Goal: Browse casually: Explore the website without a specific task or goal

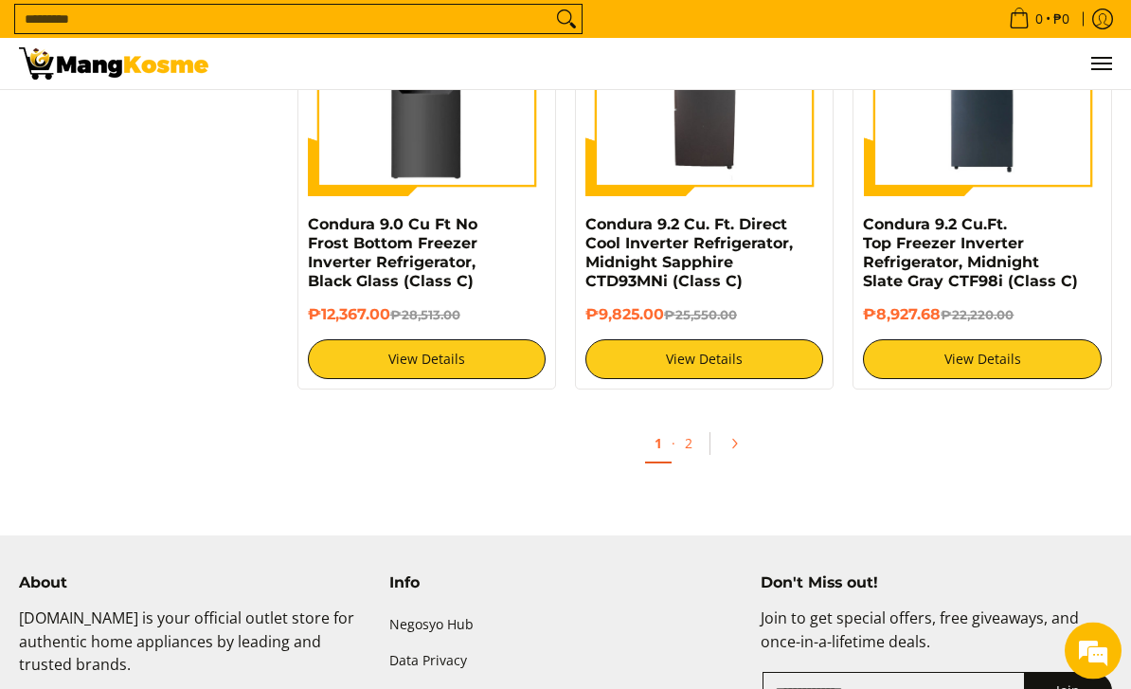
scroll to position [3737, 0]
click at [688, 425] on link "2" at bounding box center [689, 443] width 27 height 37
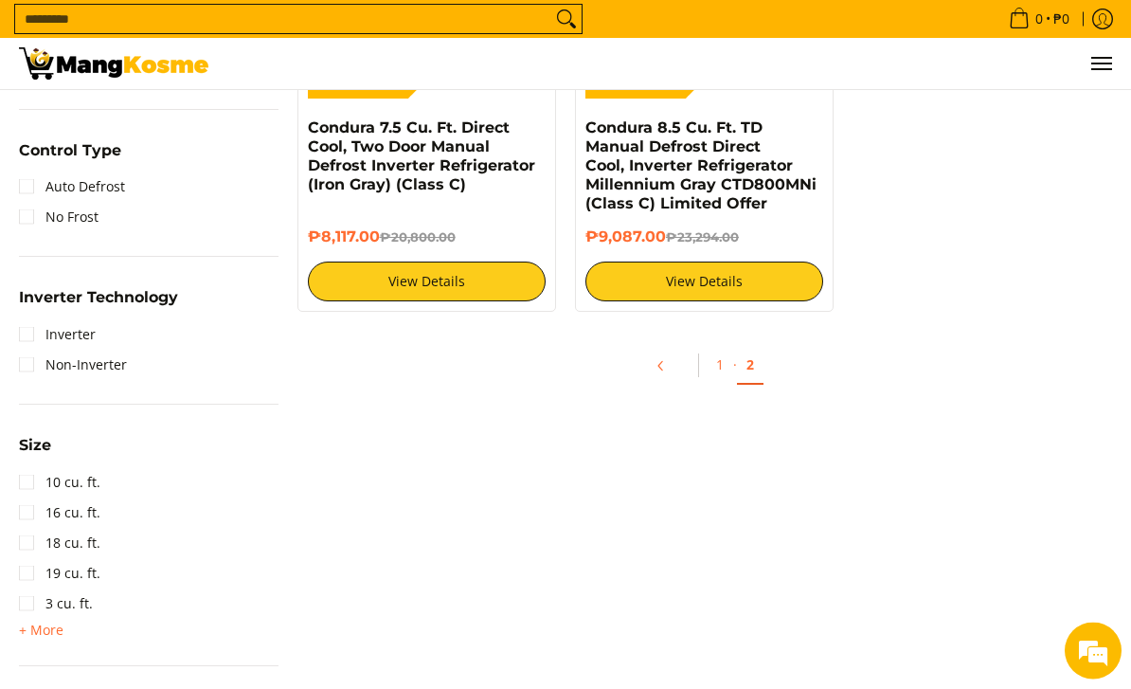
scroll to position [1050, 0]
click at [723, 365] on link "1" at bounding box center [720, 364] width 27 height 37
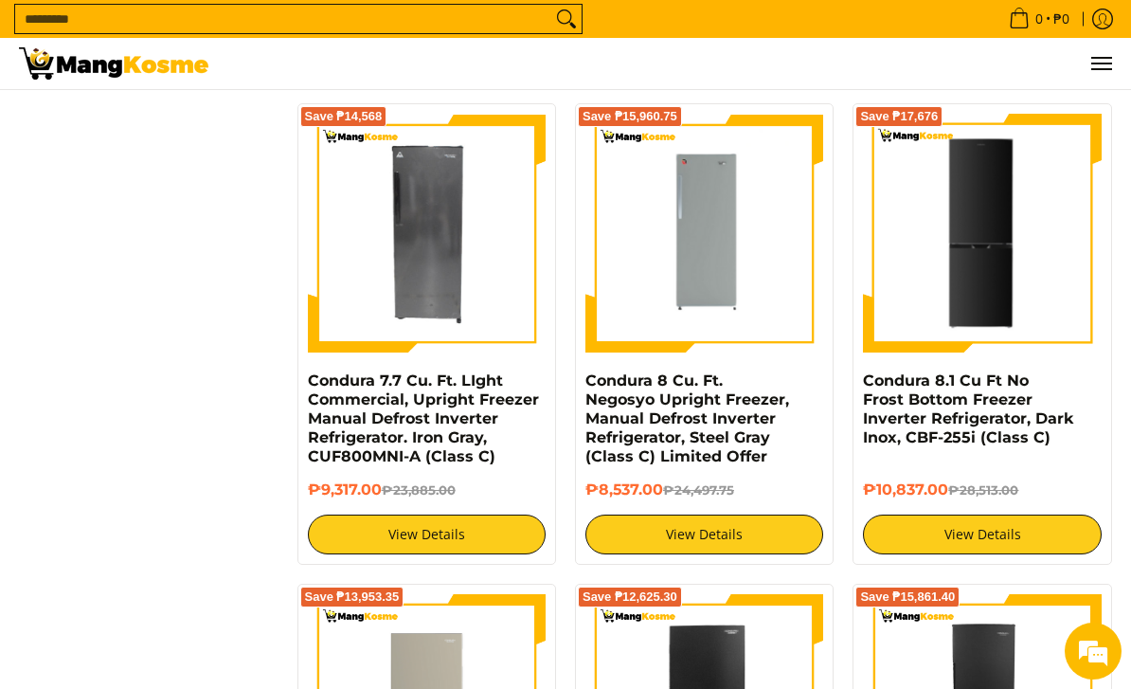
click at [1001, 213] on img at bounding box center [982, 233] width 238 height 238
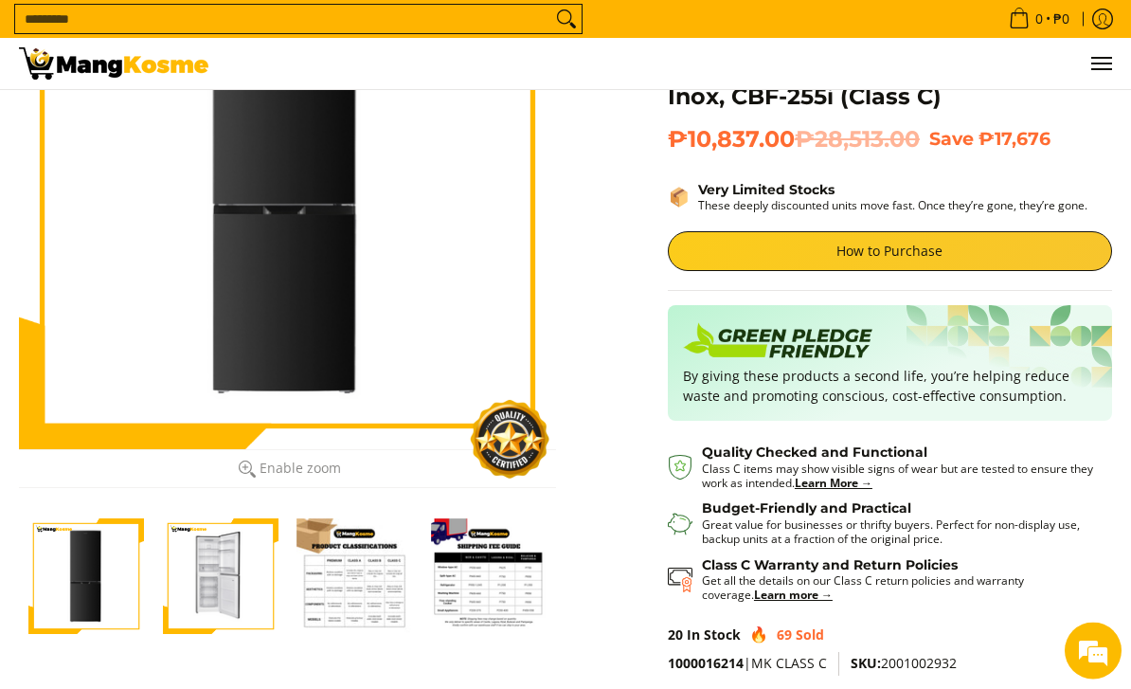
scroll to position [220, 0]
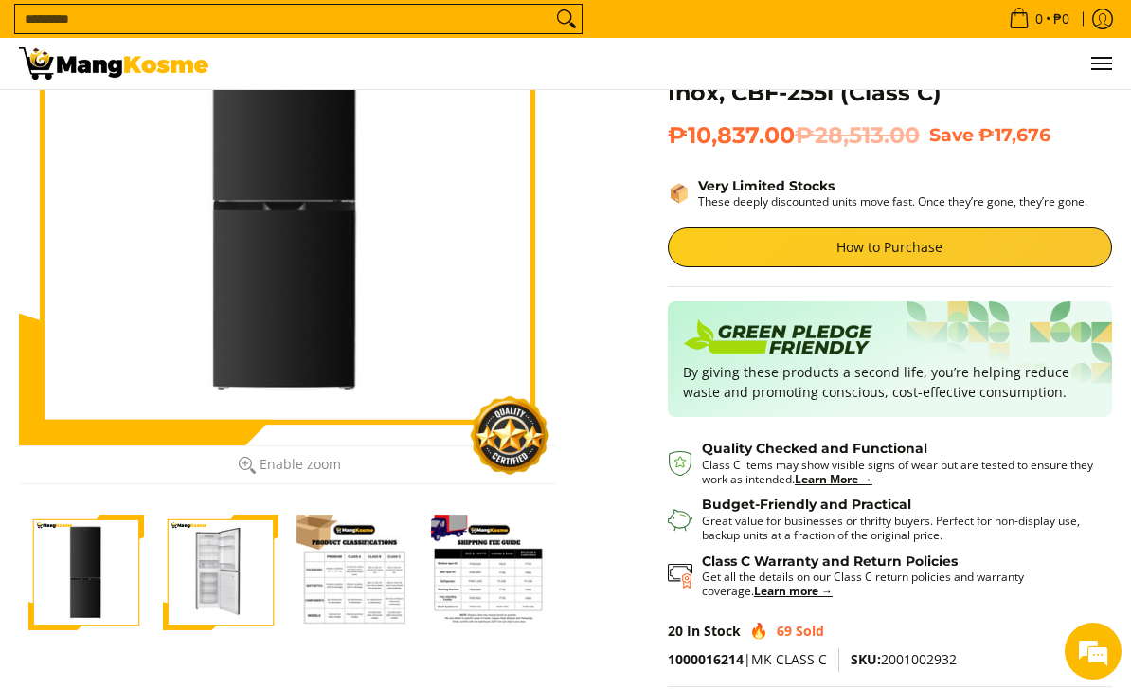
click at [218, 573] on img "Condura 8.1 Cu Ft No Frost Bottom Freezer Inverter Refrigerator, Dark Inox, CBF…" at bounding box center [221, 573] width 116 height 116
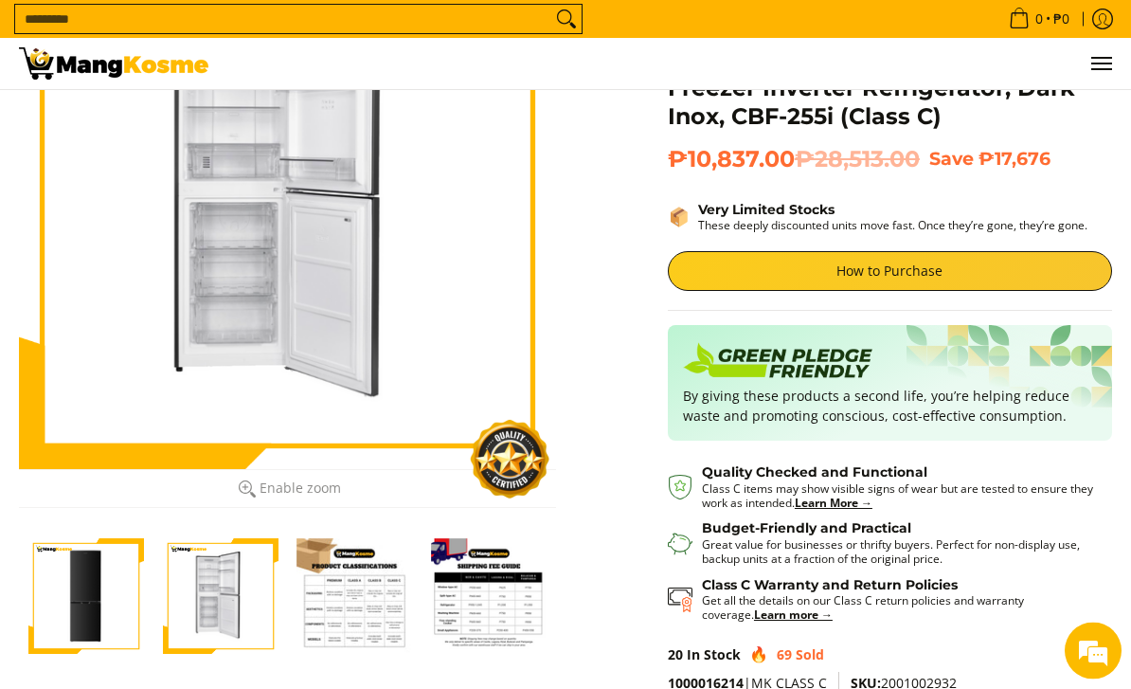
scroll to position [0, 0]
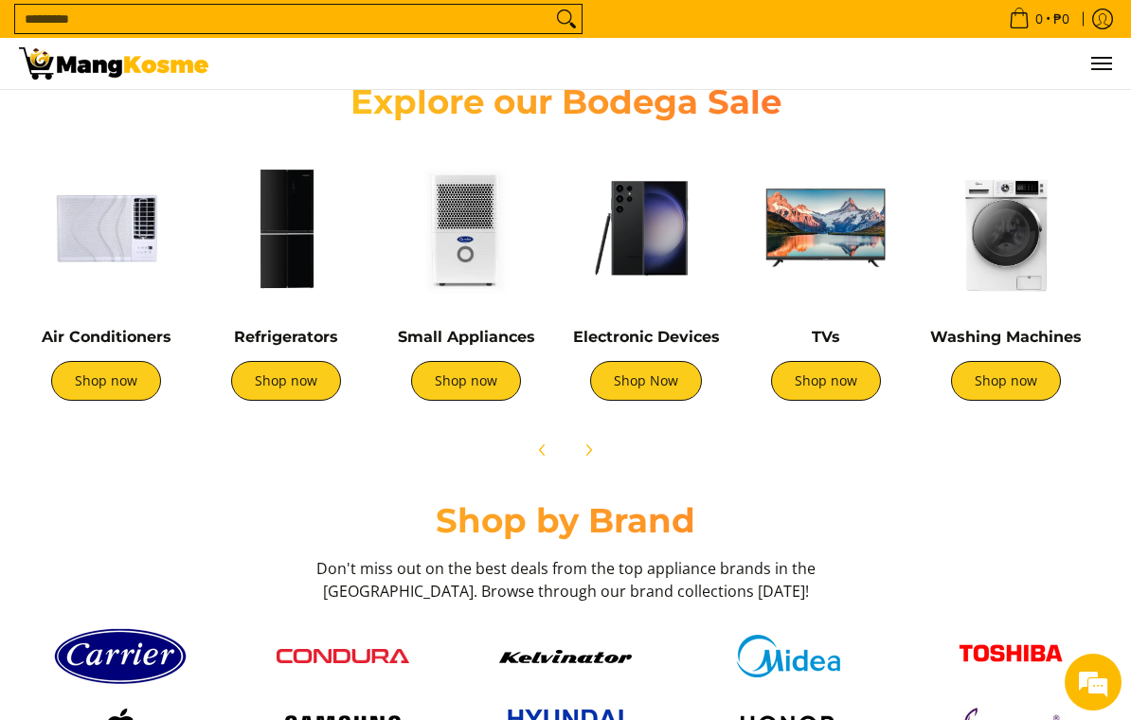
click at [468, 277] on img at bounding box center [466, 228] width 161 height 161
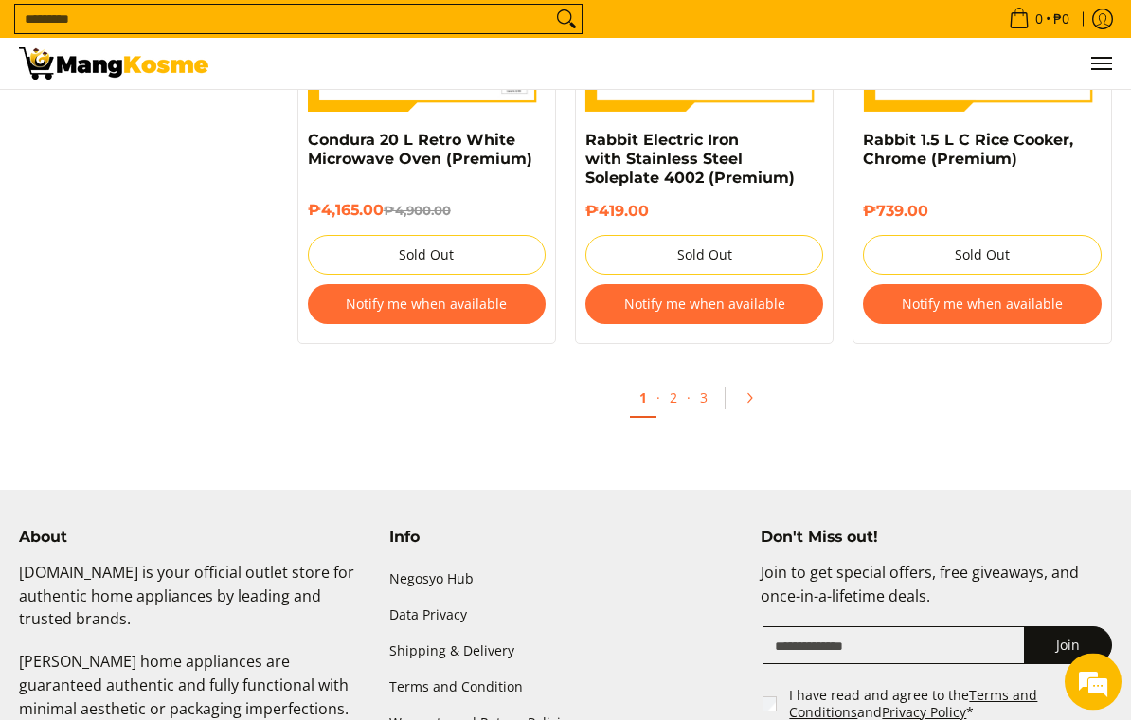
scroll to position [3936, 0]
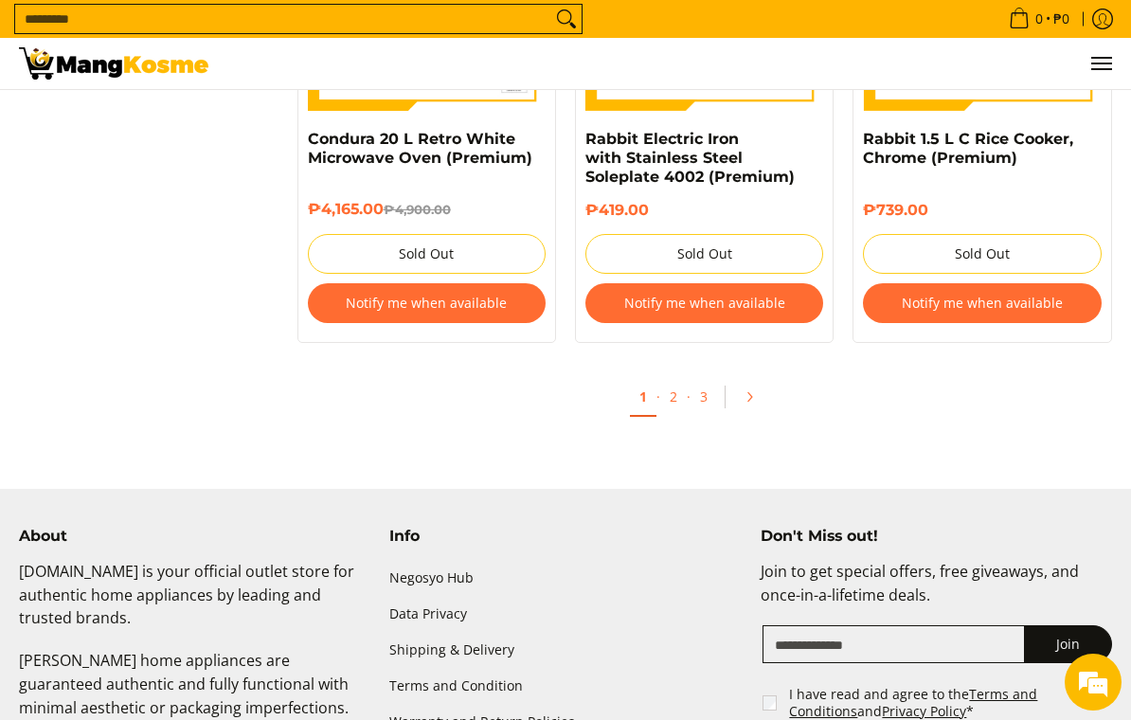
click at [679, 391] on link "2" at bounding box center [674, 396] width 27 height 37
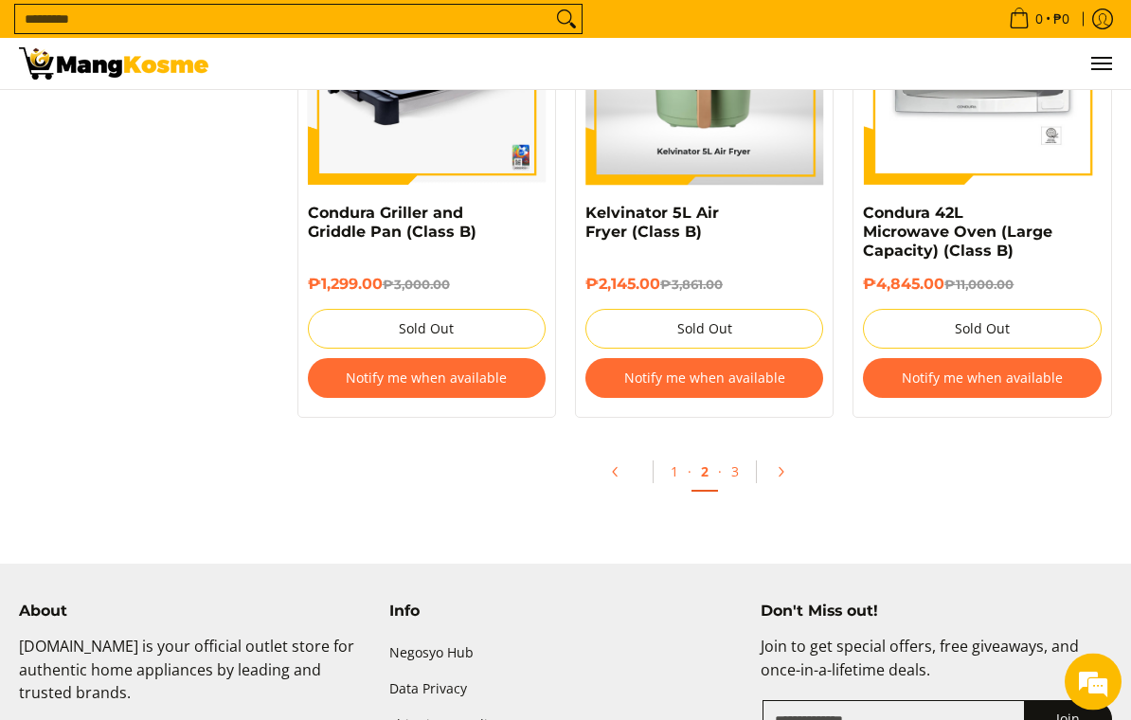
scroll to position [3951, 0]
click at [739, 453] on link "3" at bounding box center [735, 471] width 27 height 37
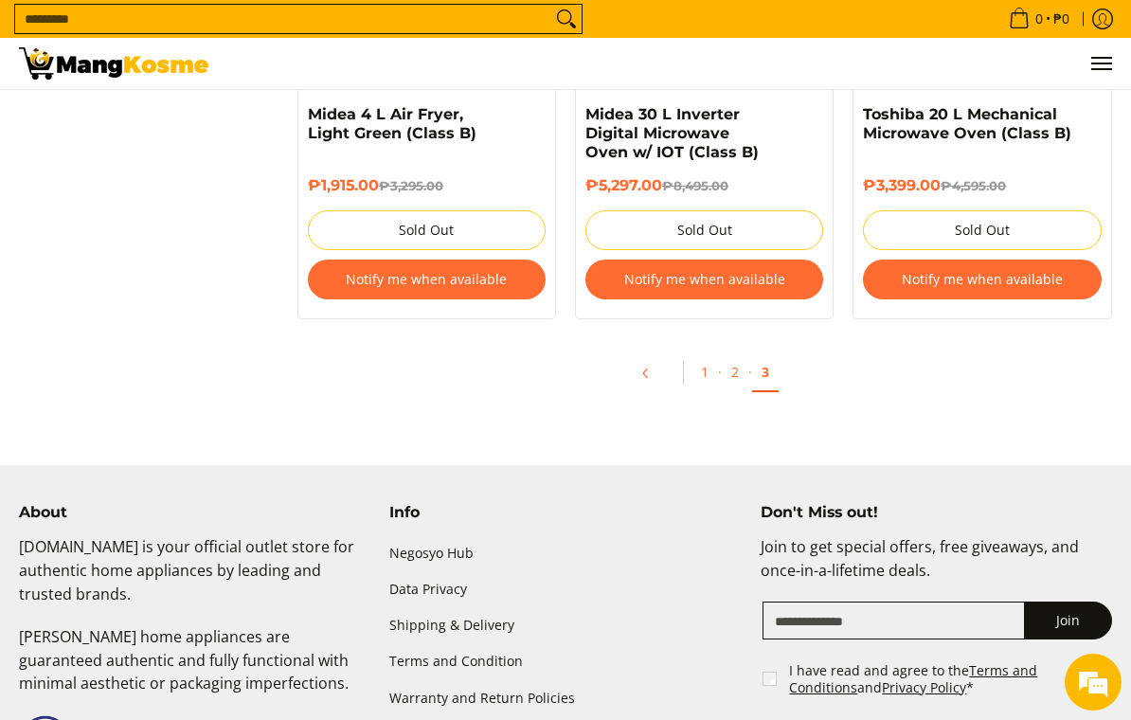
scroll to position [1769, 0]
